Goal: Find specific page/section: Find specific page/section

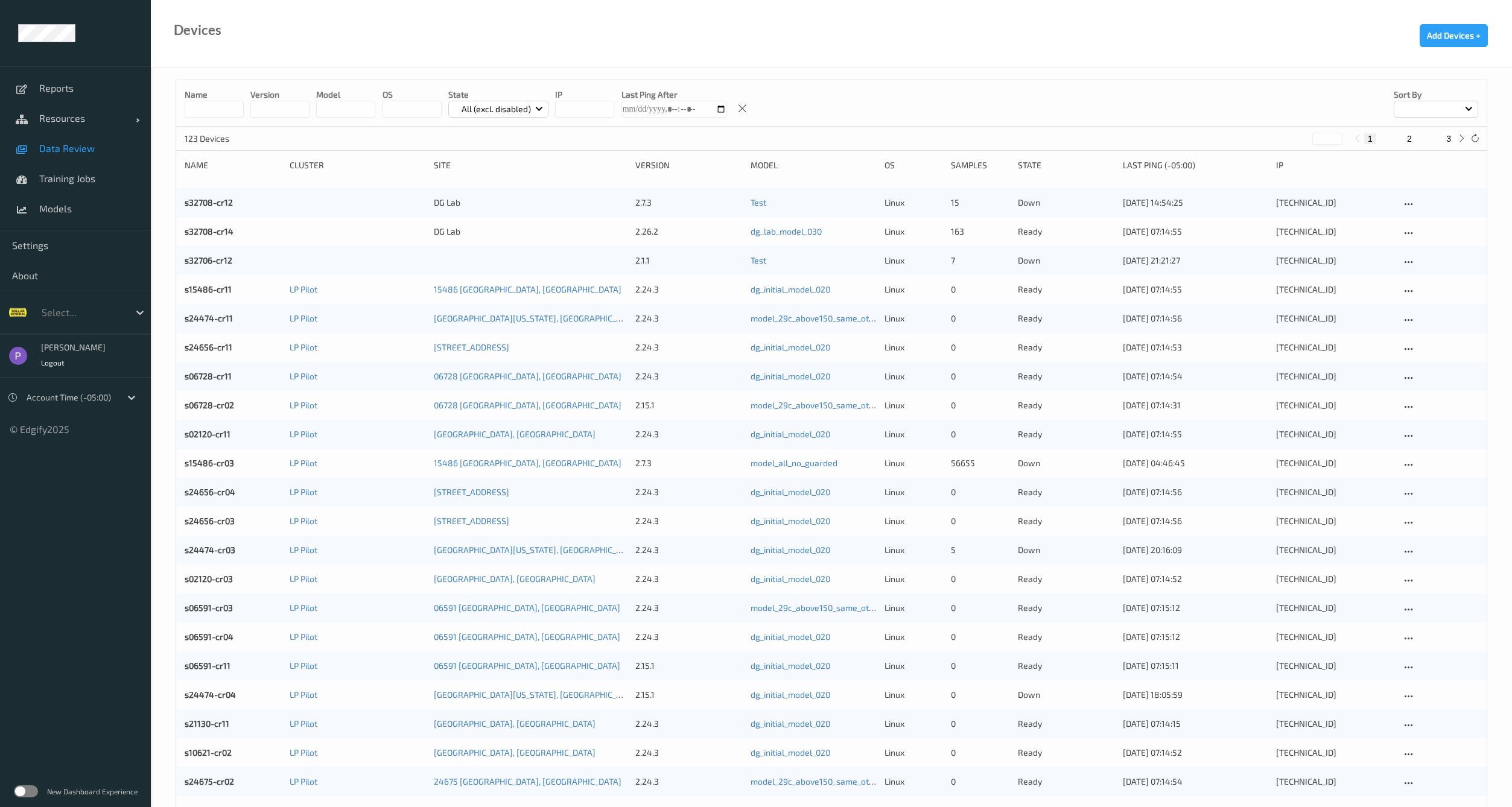
click at [58, 156] on link "Data Review" at bounding box center [75, 148] width 151 height 30
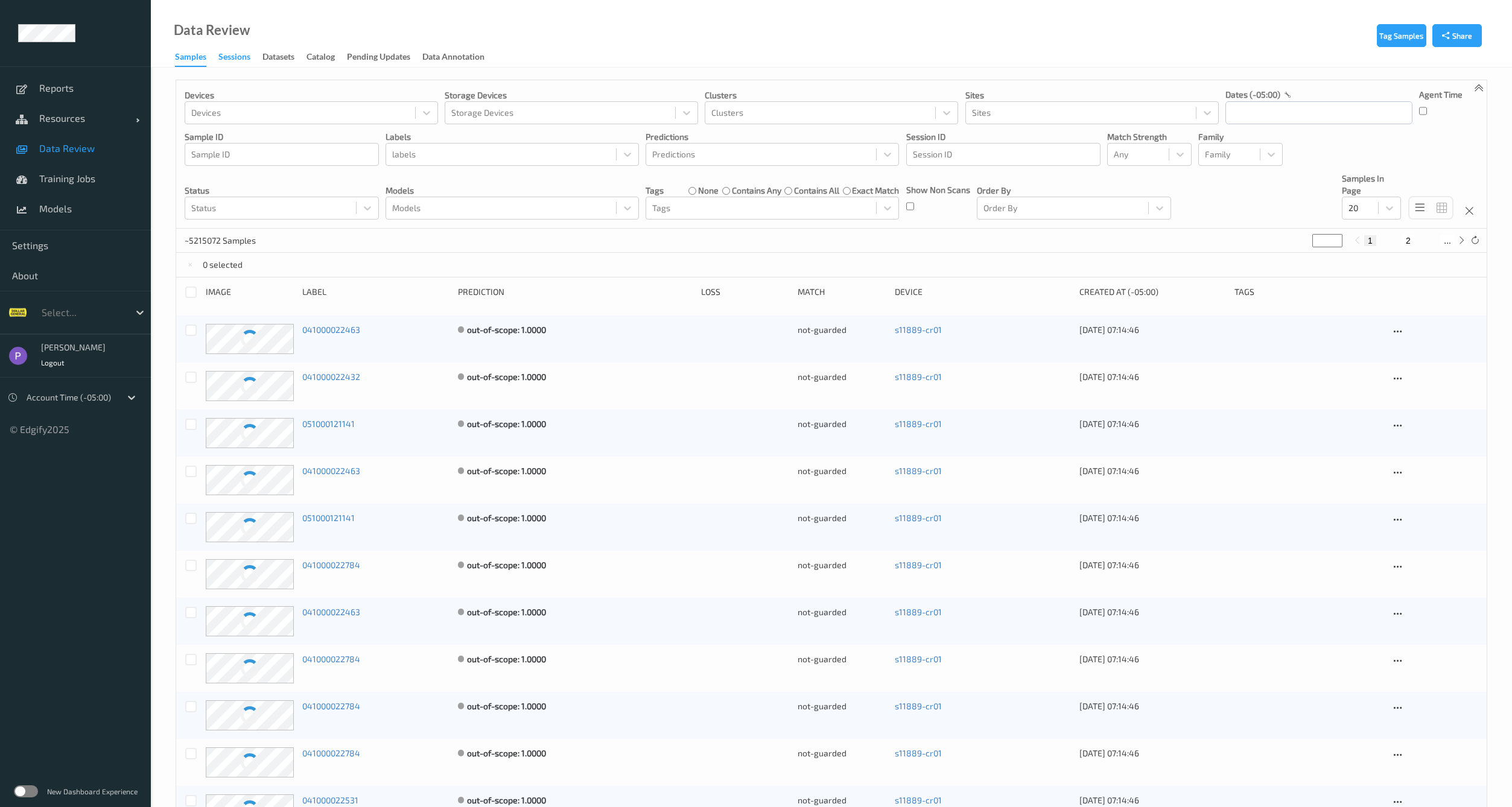
click at [236, 55] on div "Sessions" at bounding box center [234, 58] width 32 height 15
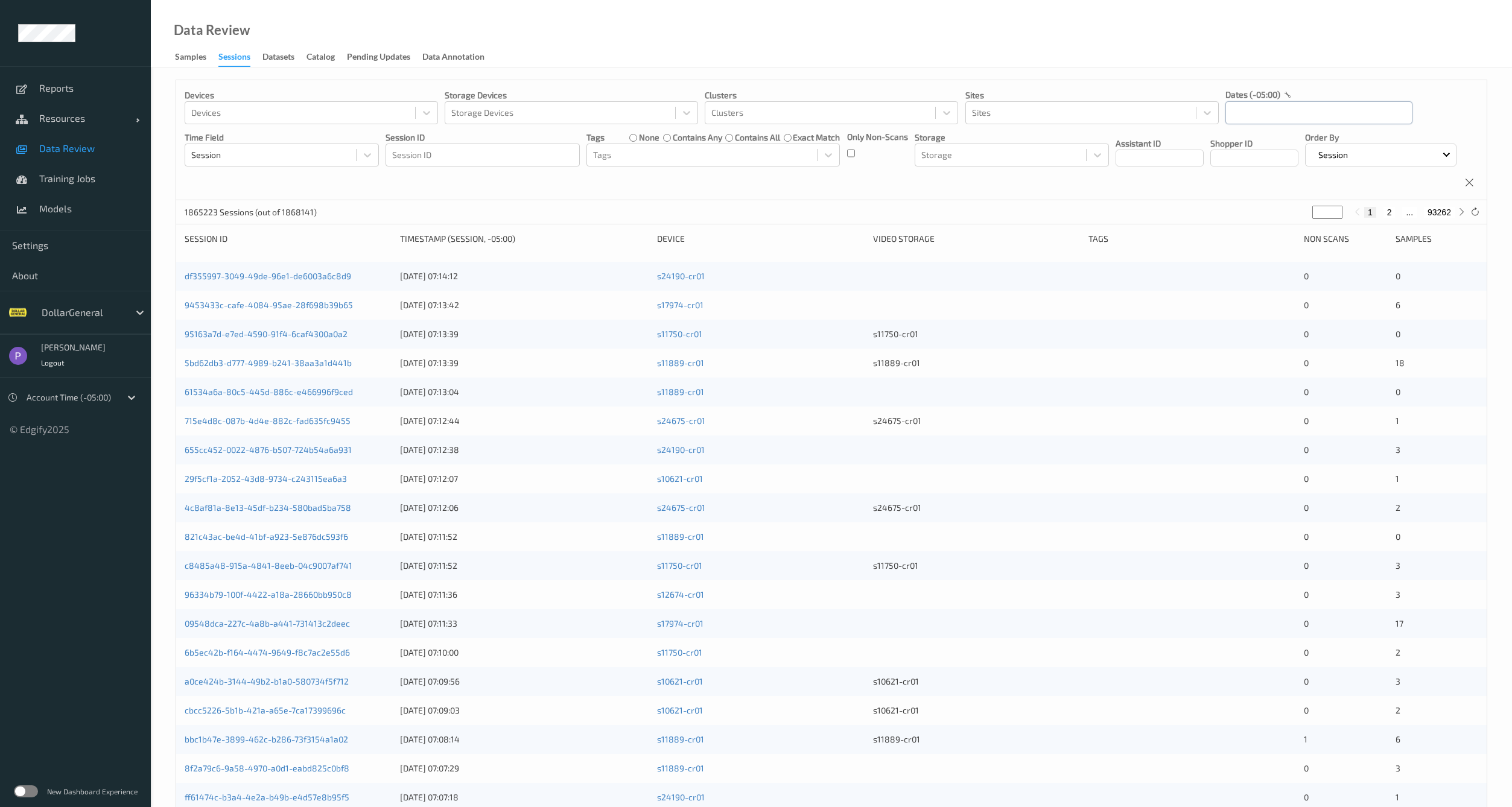
click at [1233, 115] on input "text" at bounding box center [1319, 112] width 187 height 23
click at [1242, 150] on button "button" at bounding box center [1236, 147] width 12 height 12
click at [1265, 258] on span "18" at bounding box center [1261, 255] width 17 height 17
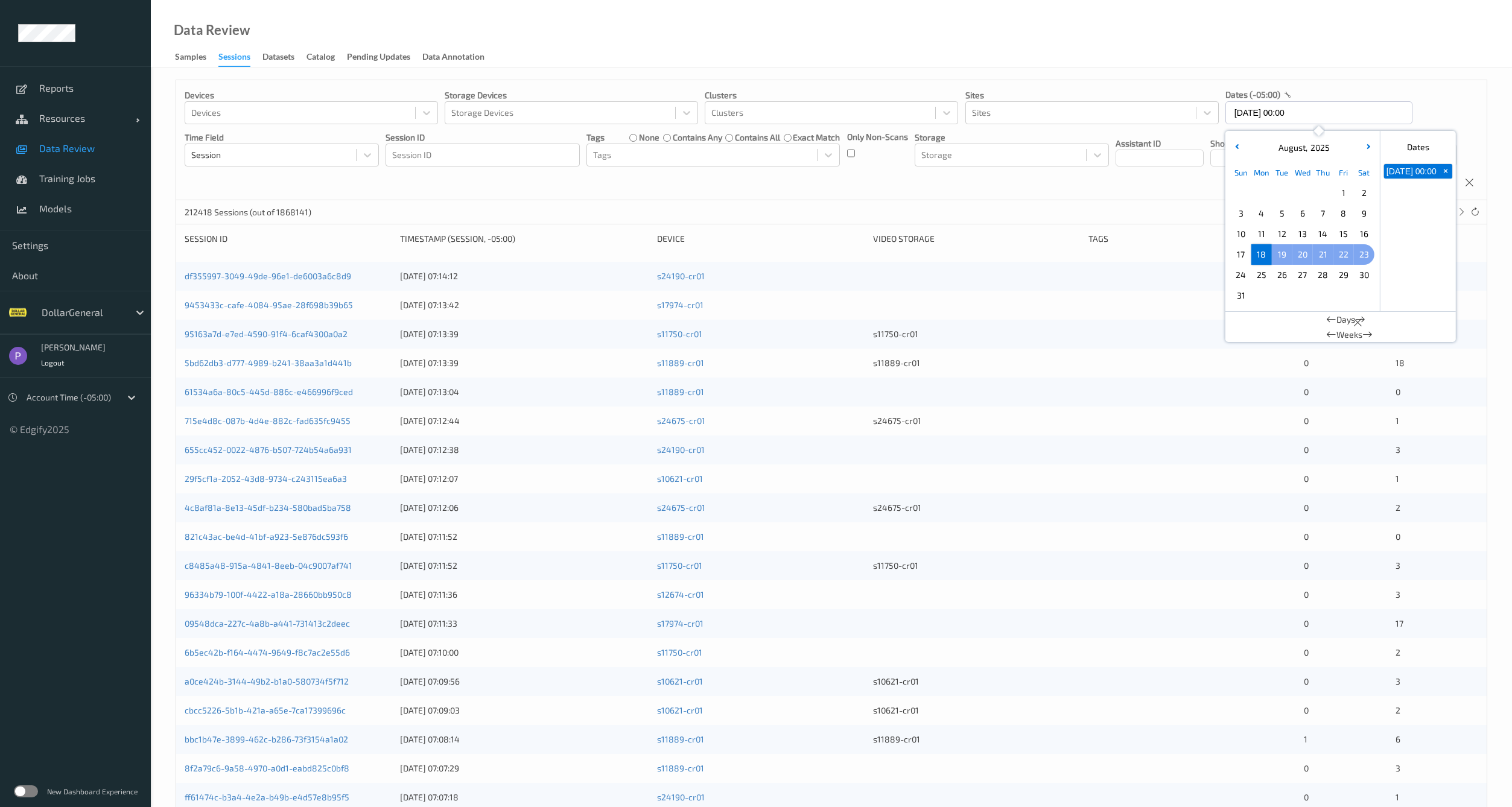
click at [1364, 253] on span "23" at bounding box center [1364, 255] width 17 height 17
type input "18/08/2025 00:00 -> 23/08/2025 23:59"
click at [1141, 200] on div "Devices Devices Storage Devices Storage Devices Clusters Clusters Sites Sites d…" at bounding box center [831, 140] width 1311 height 120
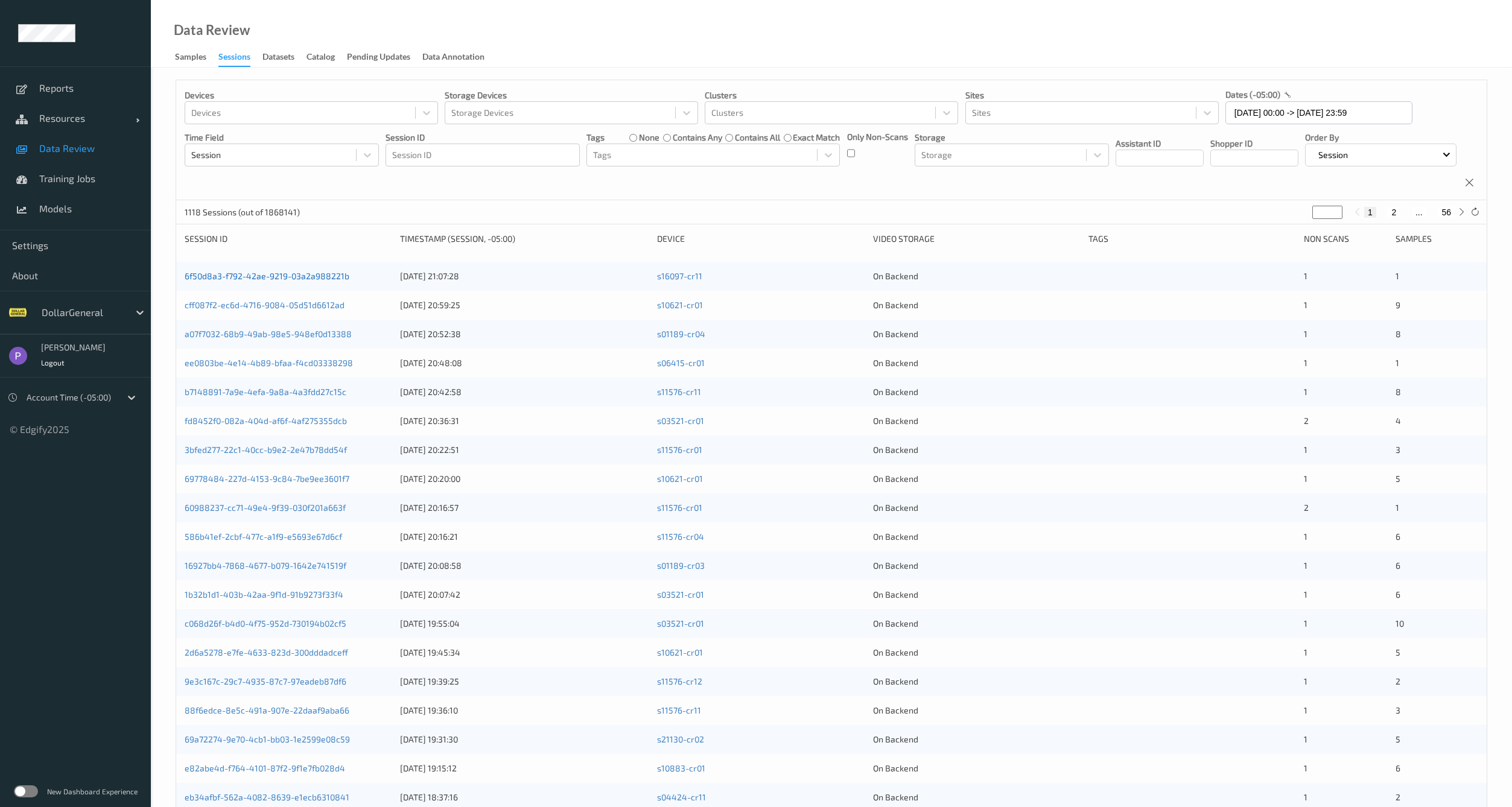
click at [309, 281] on link "6f50d8a3-f792-42ae-9219-03a2a988221b" at bounding box center [267, 276] width 165 height 10
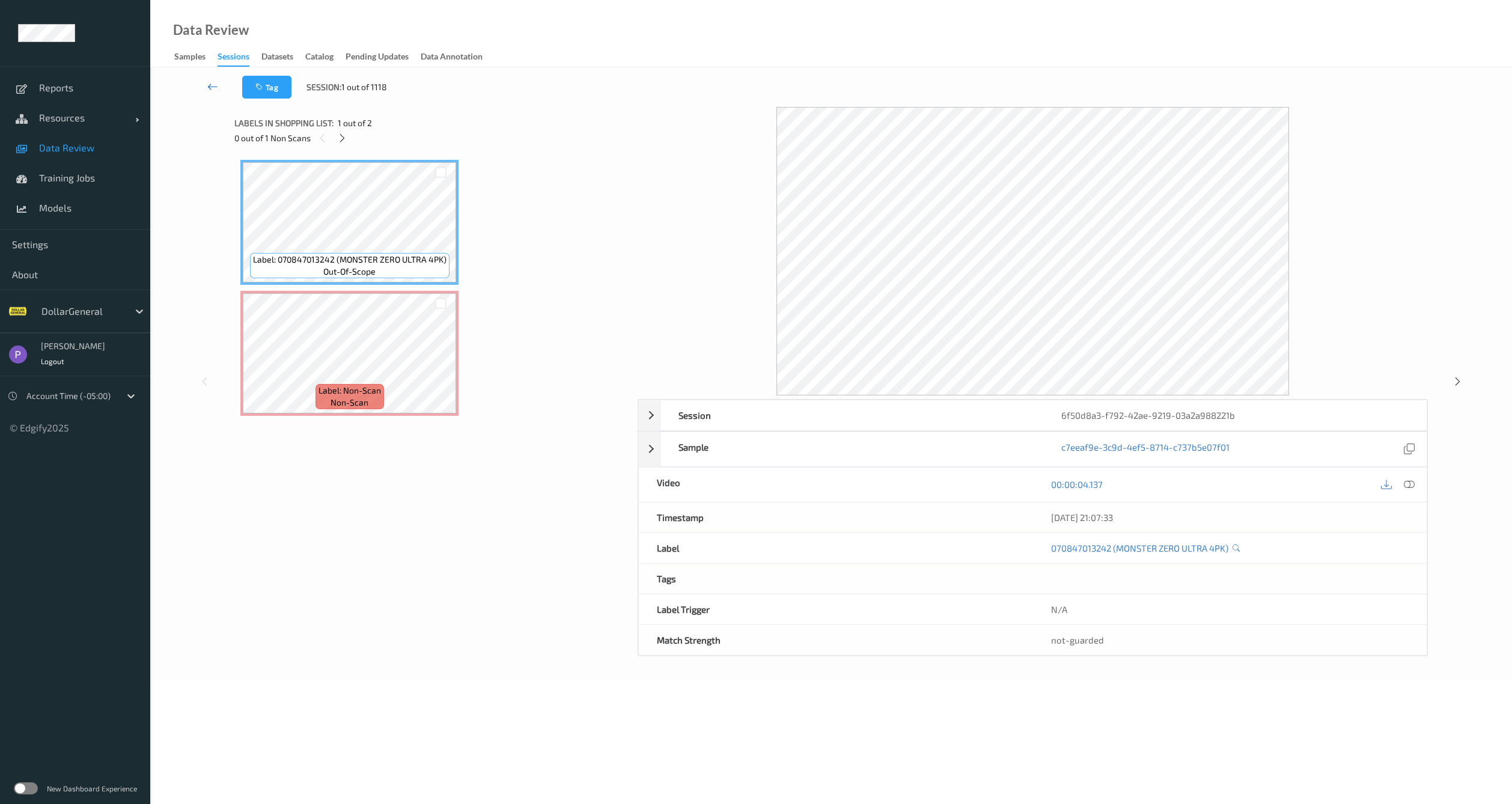
click at [219, 85] on link at bounding box center [213, 87] width 59 height 23
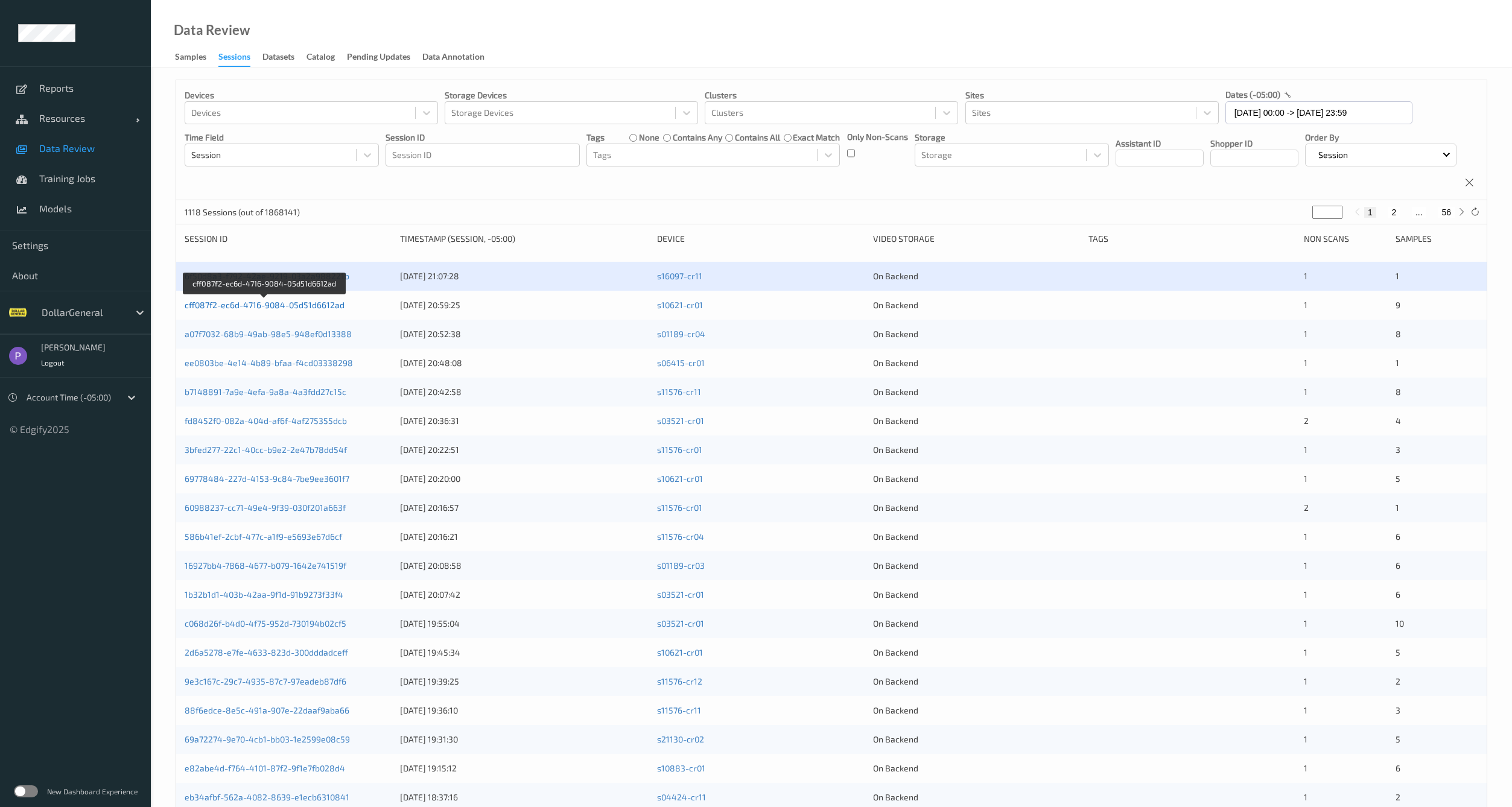
click at [252, 310] on link "cff087f2-ec6d-4716-9084-05d51d6612ad" at bounding box center [264, 305] width 160 height 10
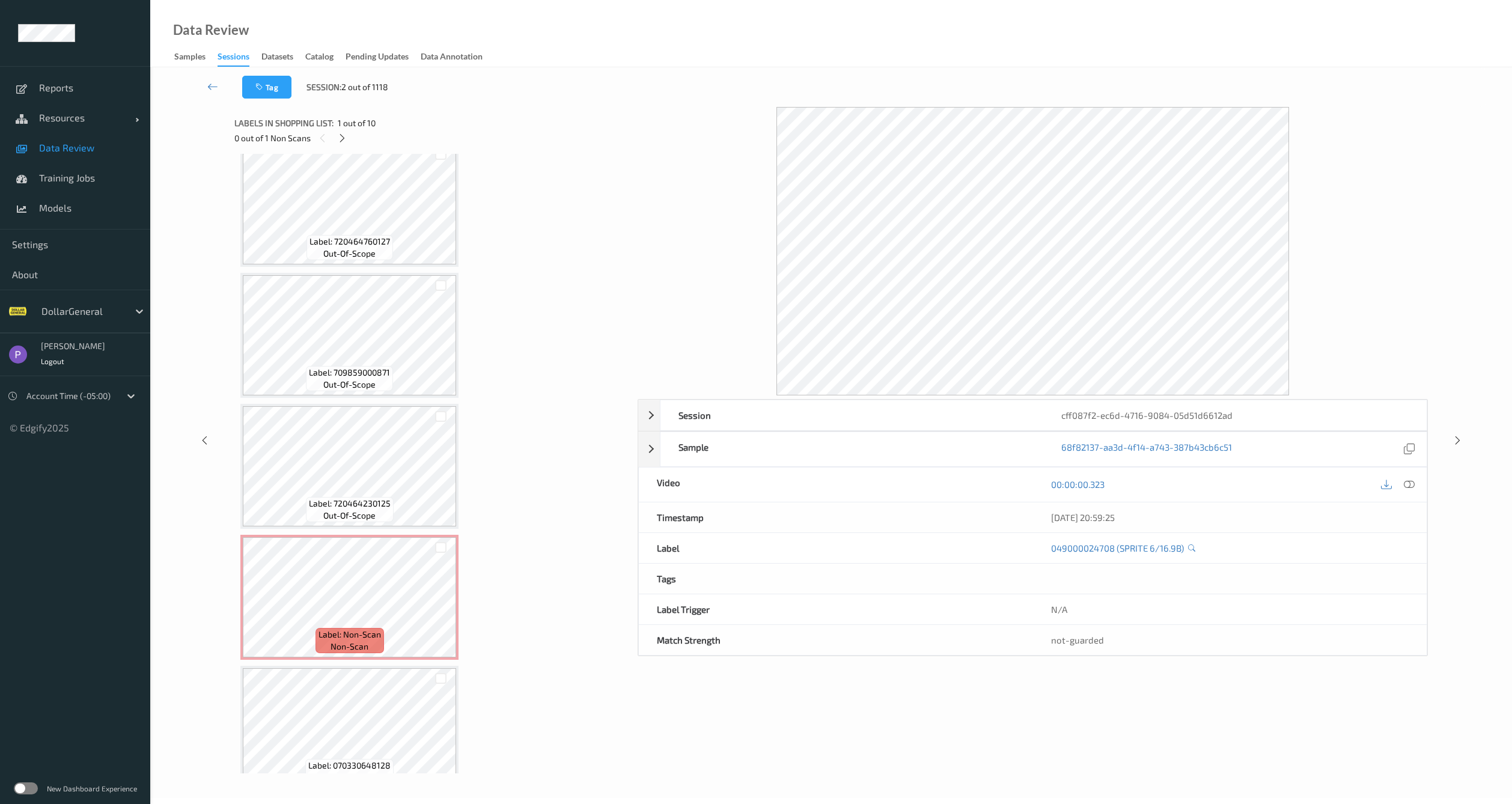
scroll to position [696, 0]
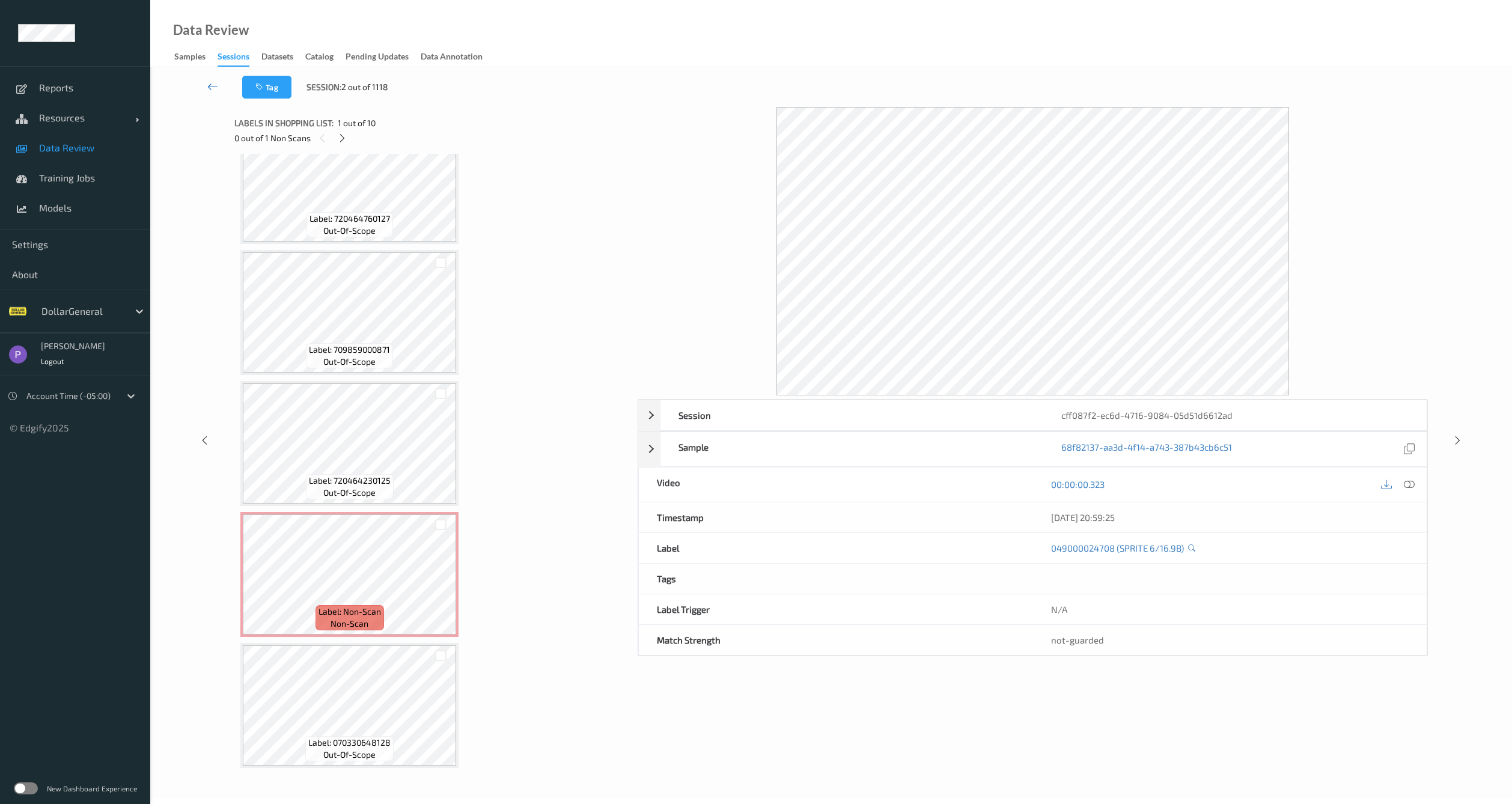
click at [218, 89] on link at bounding box center [213, 87] width 59 height 23
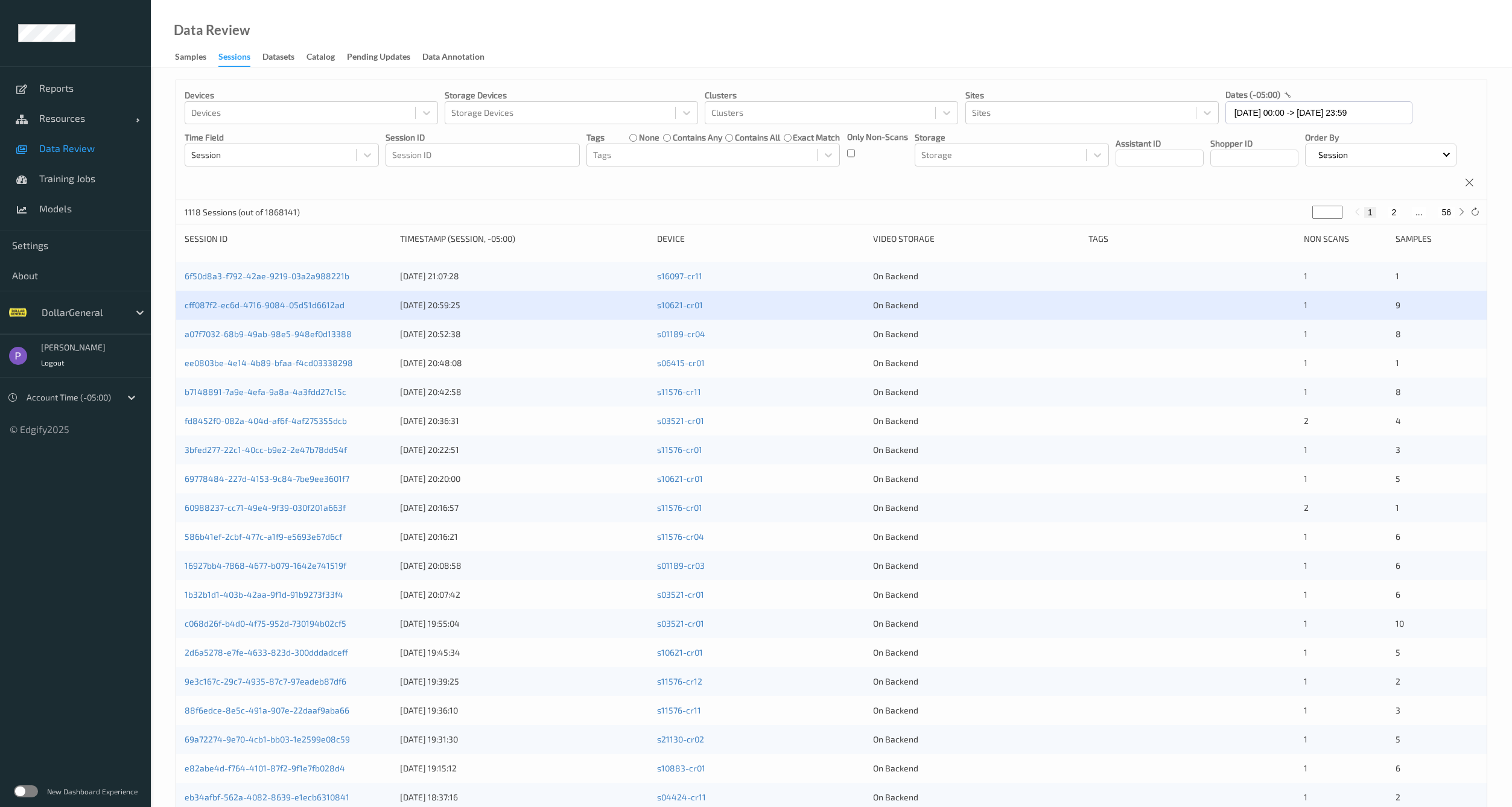
click at [234, 55] on div "Sessions" at bounding box center [234, 59] width 32 height 16
click at [1239, 118] on input "18/08/2025 00:00 -> 23/08/2025 23:59" at bounding box center [1319, 112] width 187 height 23
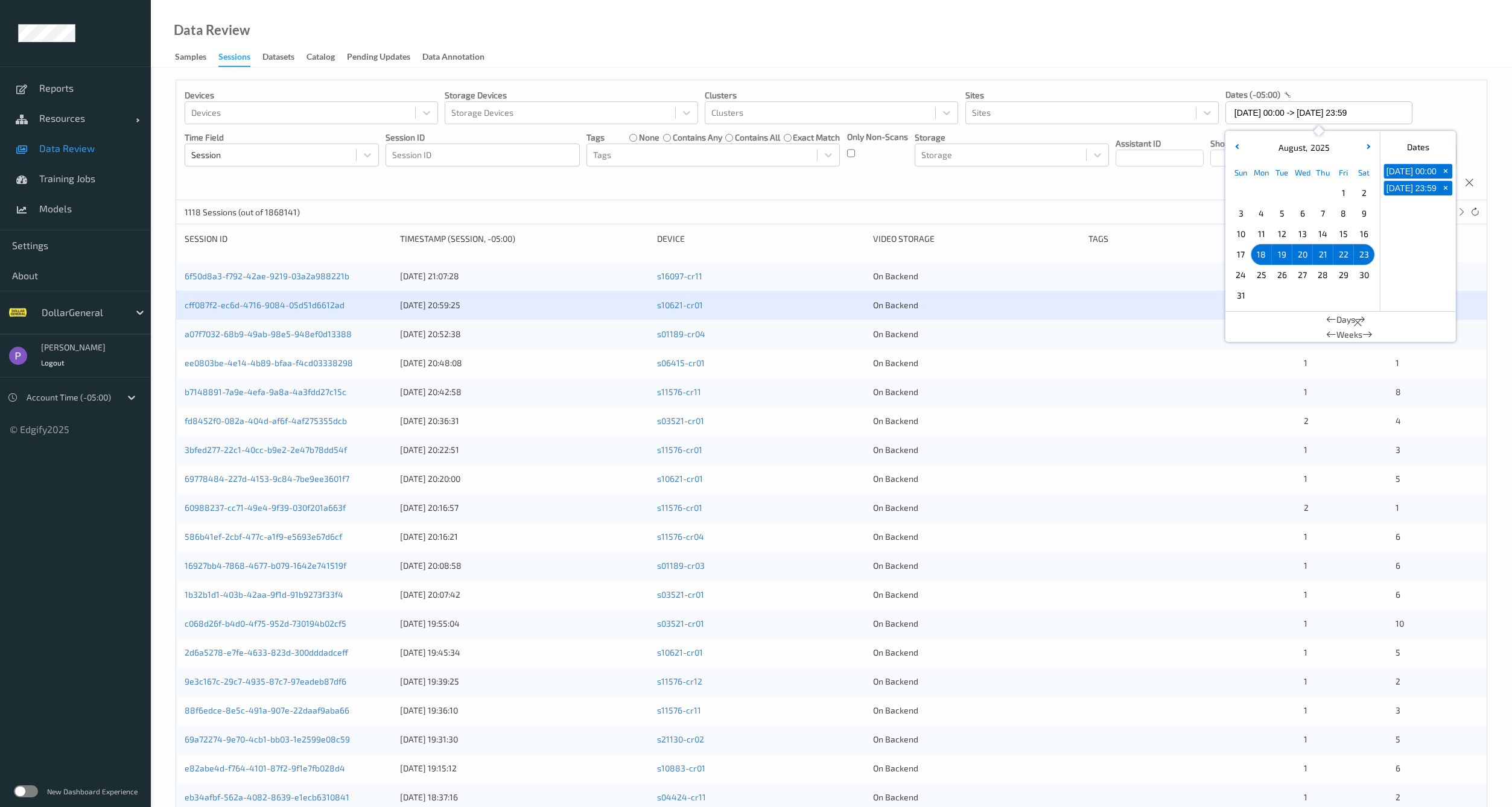
click at [1242, 238] on span "10" at bounding box center [1241, 234] width 17 height 17
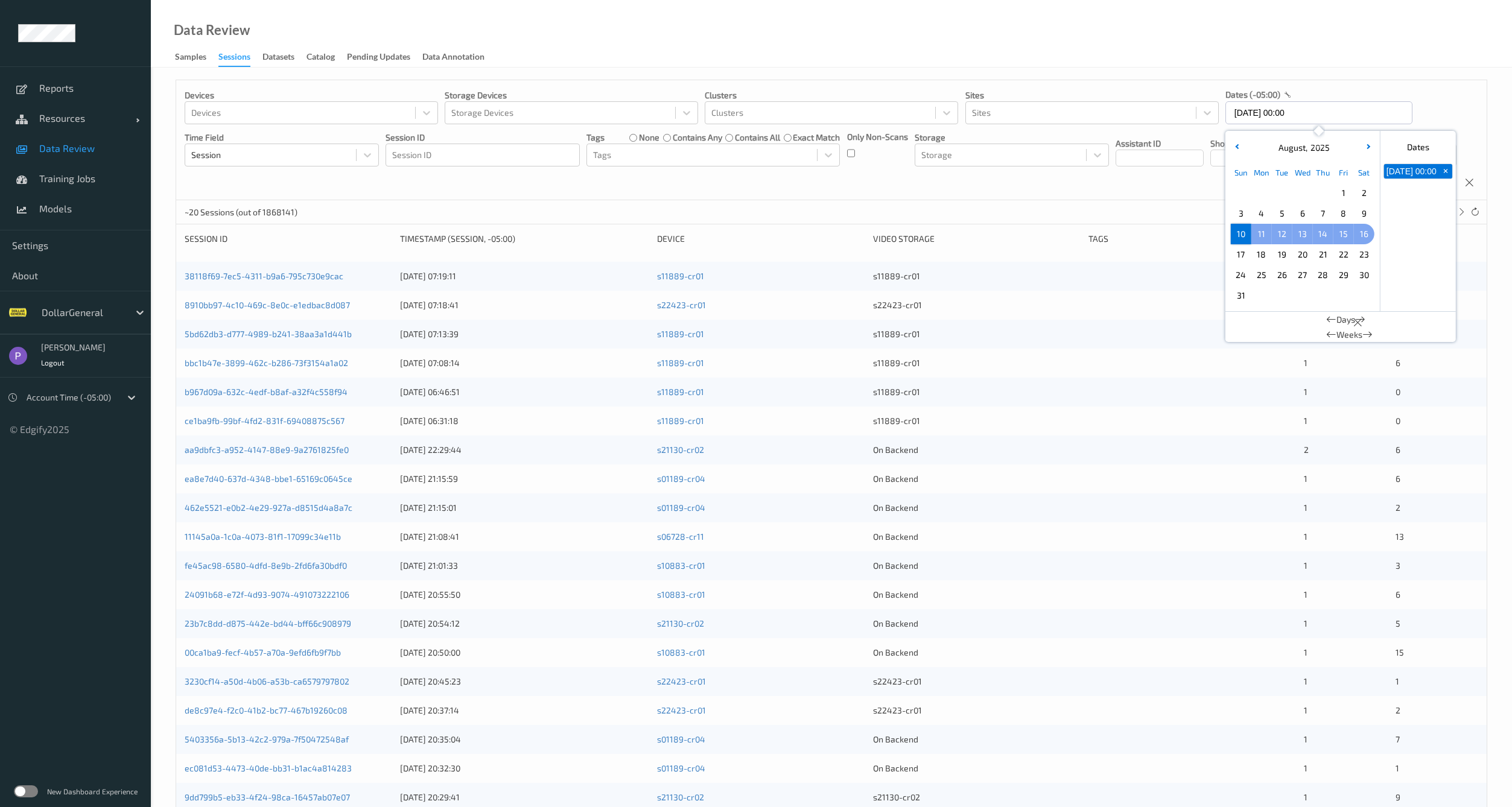
click at [1370, 234] on span "16" at bounding box center [1364, 234] width 17 height 17
type input "10/08/2025 00:00 -> 16/08/2025 23:59"
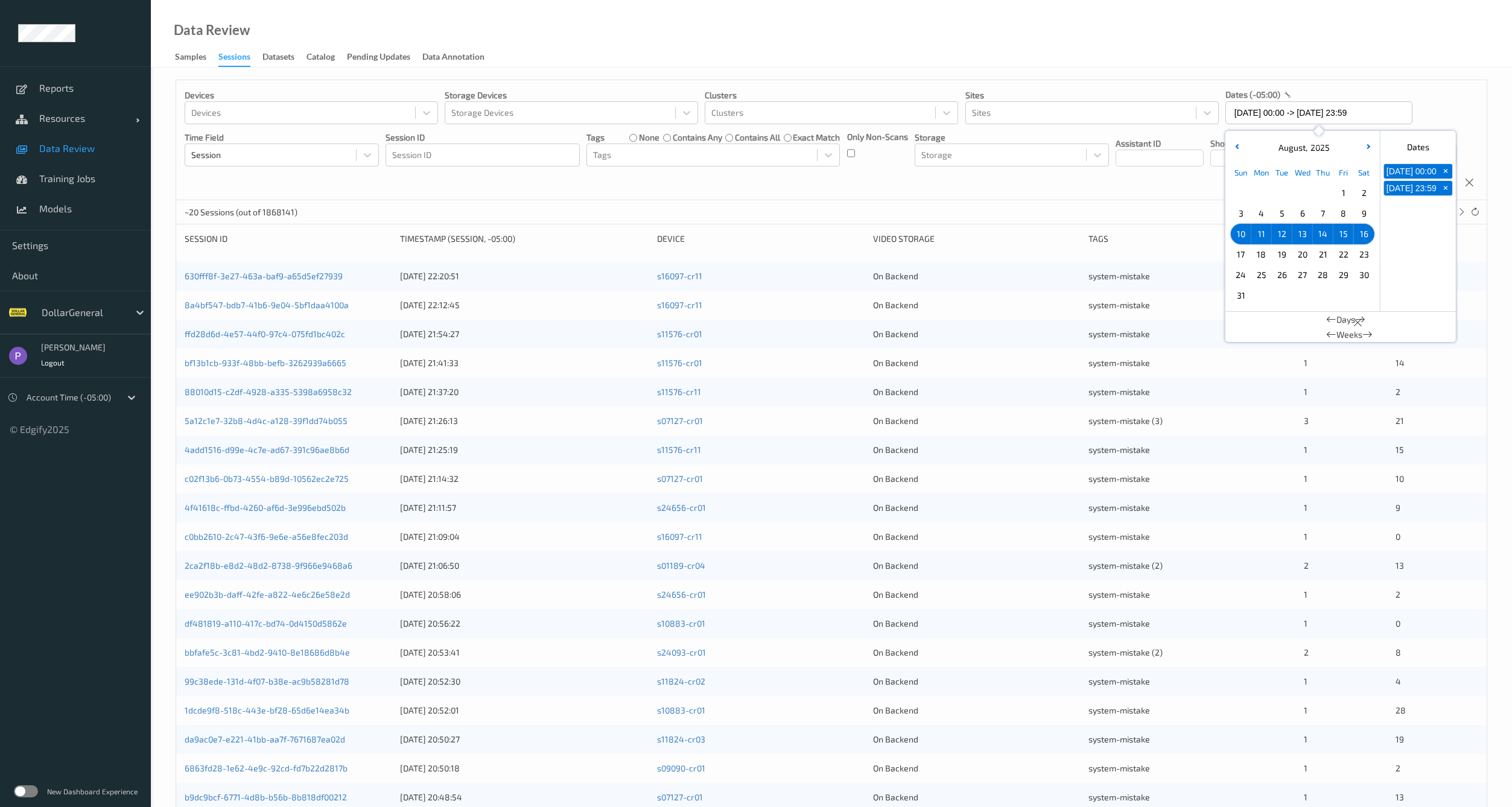
click at [1079, 200] on div "Devices Devices Storage Devices Storage Devices Clusters Clusters Sites Sites d…" at bounding box center [831, 140] width 1311 height 120
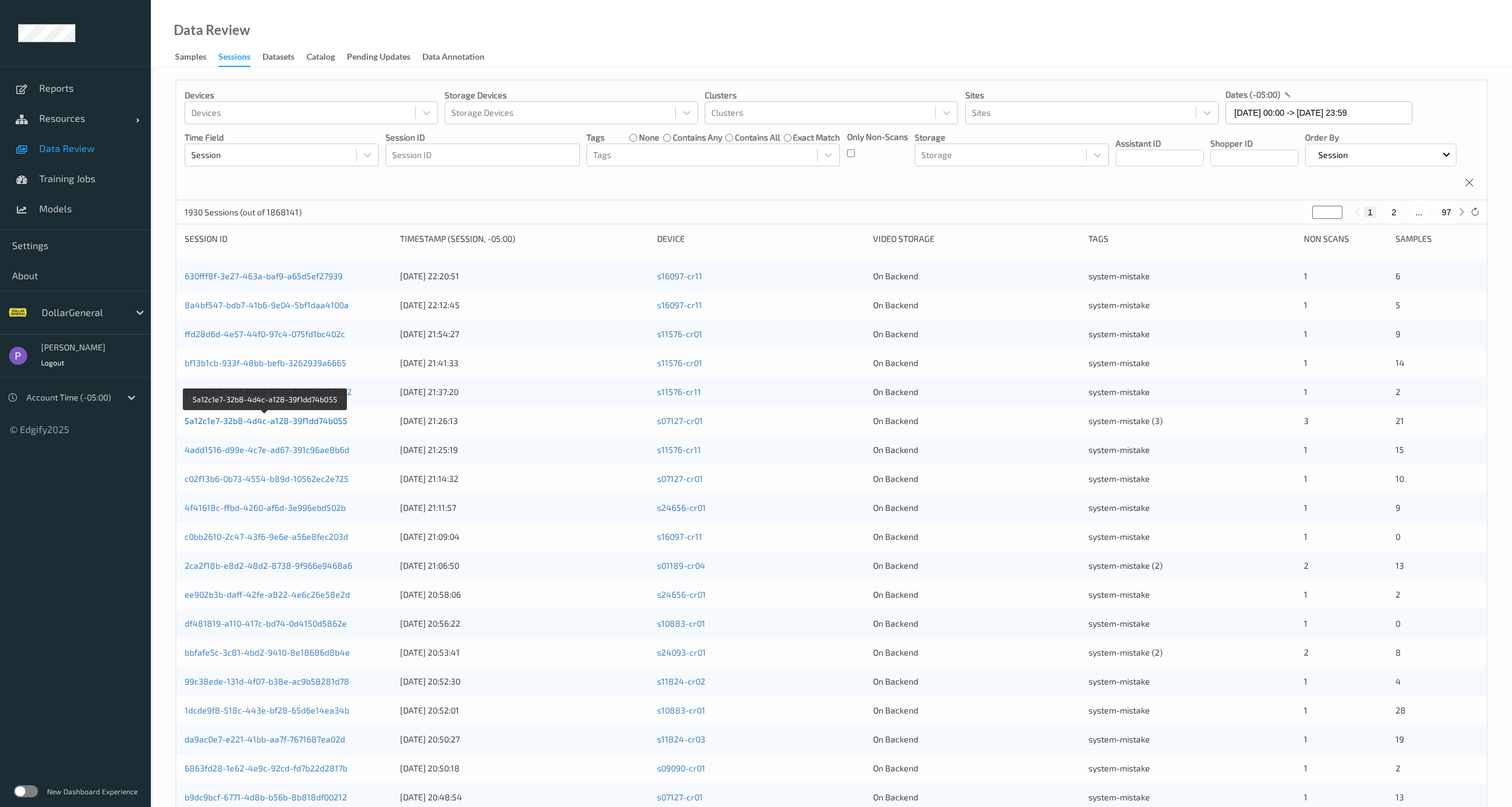
click at [281, 426] on link "5a12c1e7-32b8-4d4c-a128-39f1dd74b055" at bounding box center [267, 421] width 163 height 10
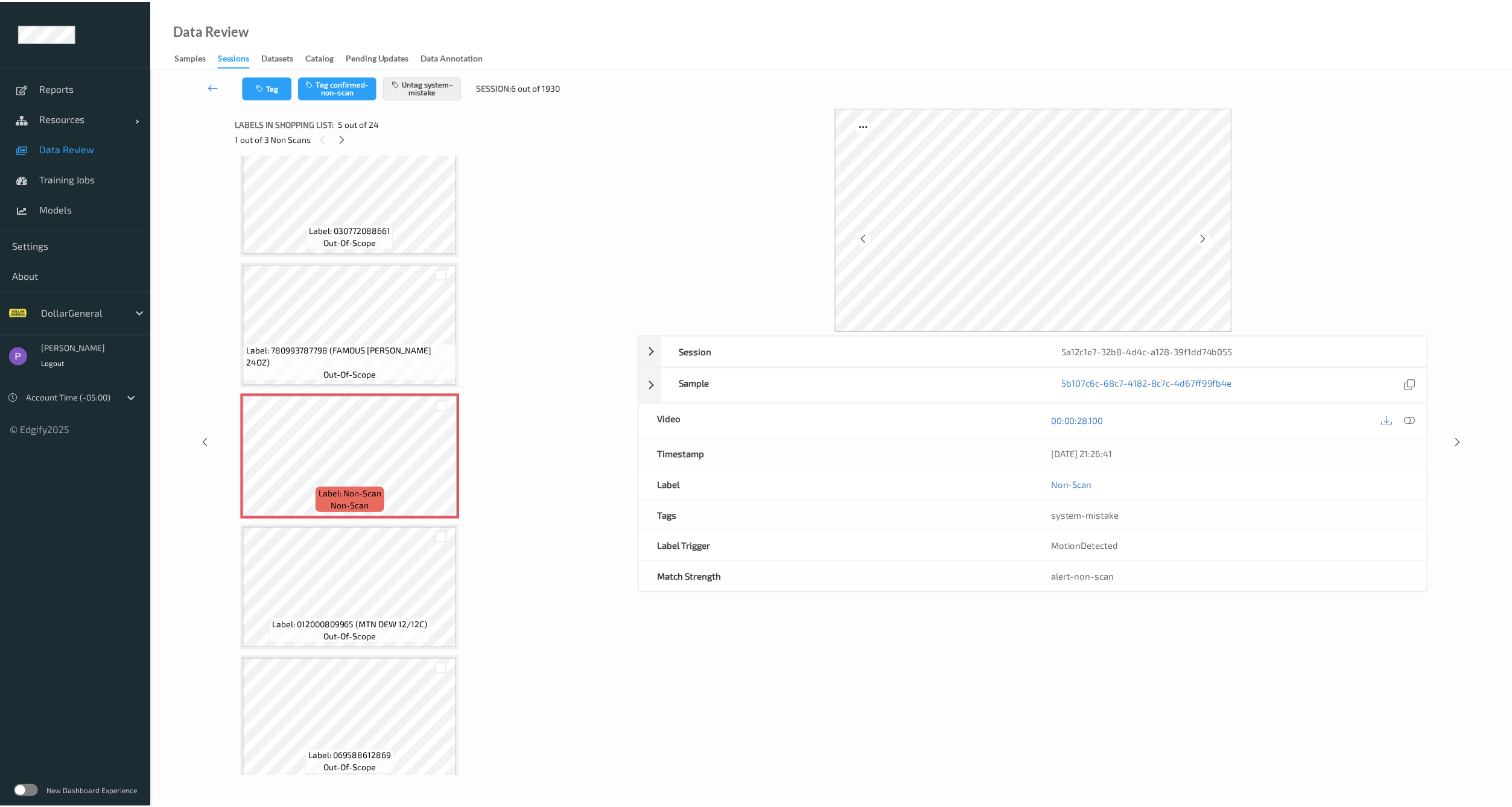
scroll to position [290, 0]
click at [209, 82] on icon at bounding box center [213, 87] width 11 height 12
